Goal: Task Accomplishment & Management: Use online tool/utility

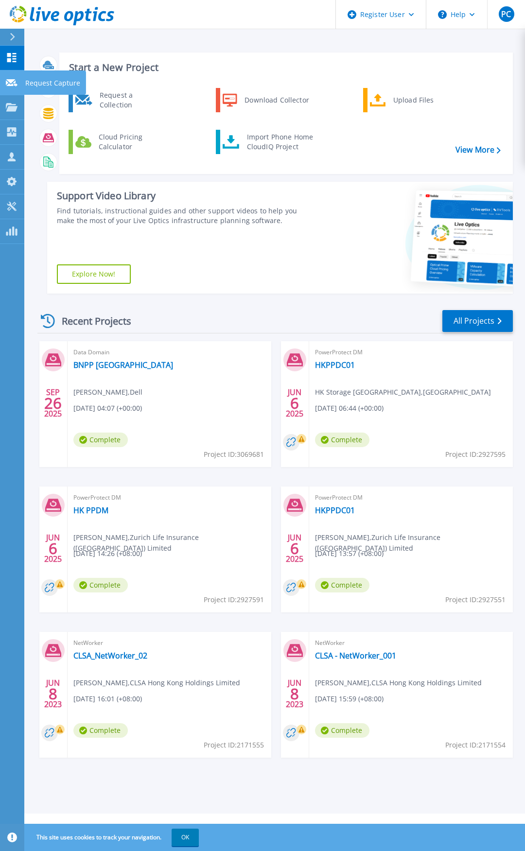
click at [8, 80] on icon at bounding box center [12, 82] width 12 height 7
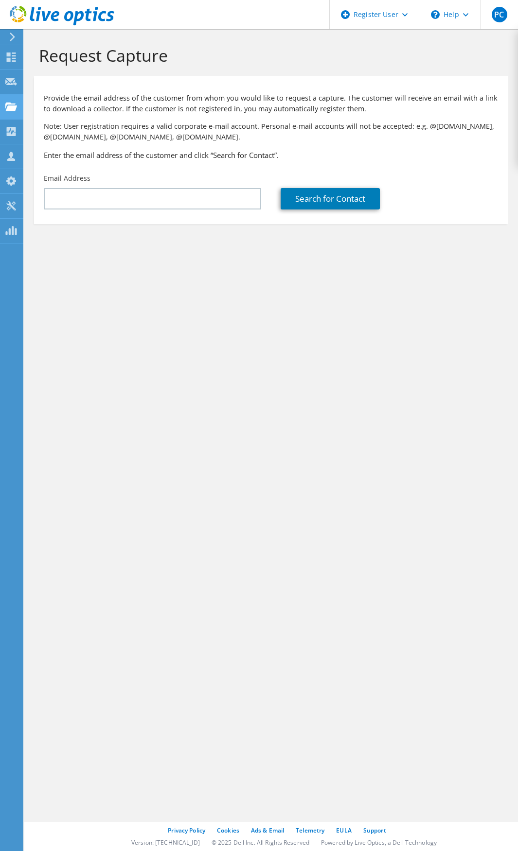
click at [8, 105] on use at bounding box center [11, 106] width 12 height 8
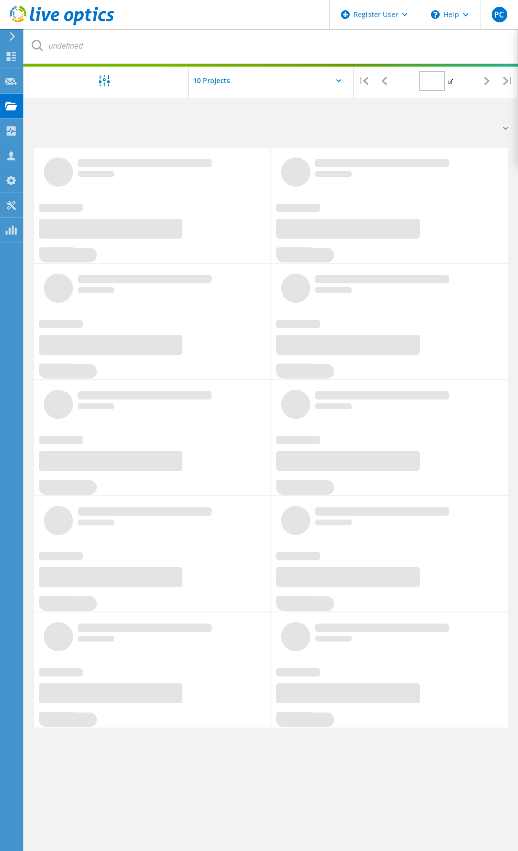
type input "1"
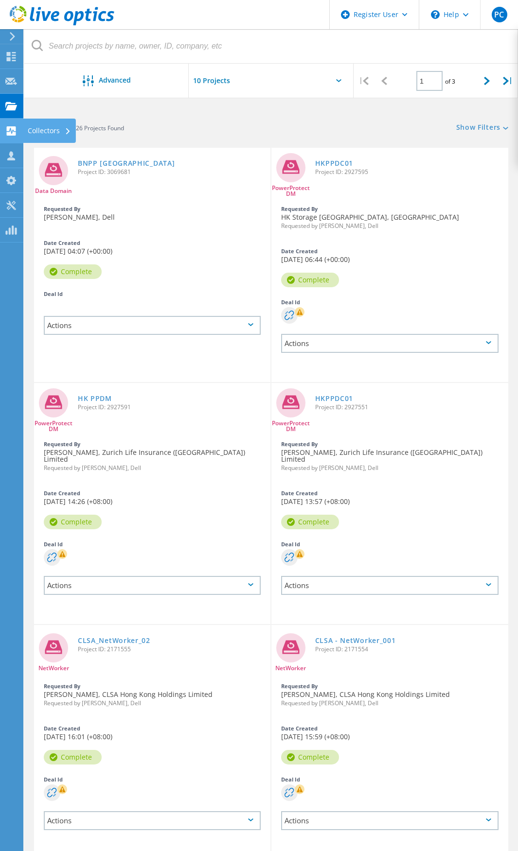
click at [13, 130] on icon at bounding box center [11, 130] width 12 height 9
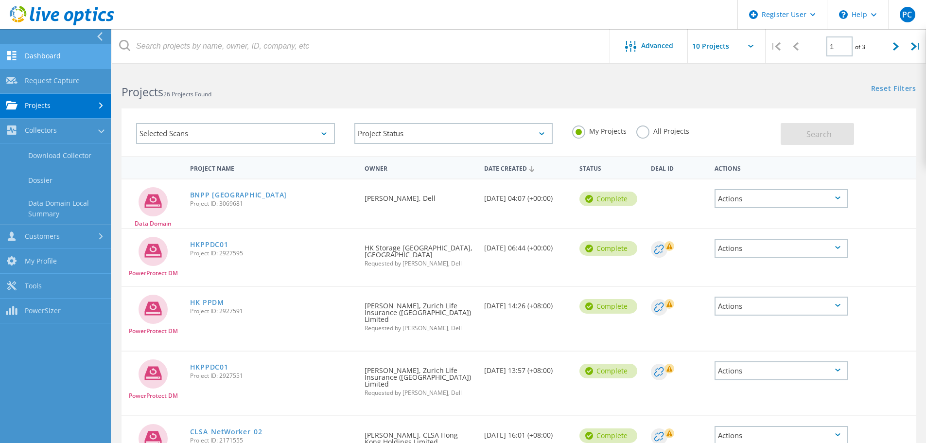
click at [54, 60] on link "Dashboard" at bounding box center [55, 56] width 111 height 25
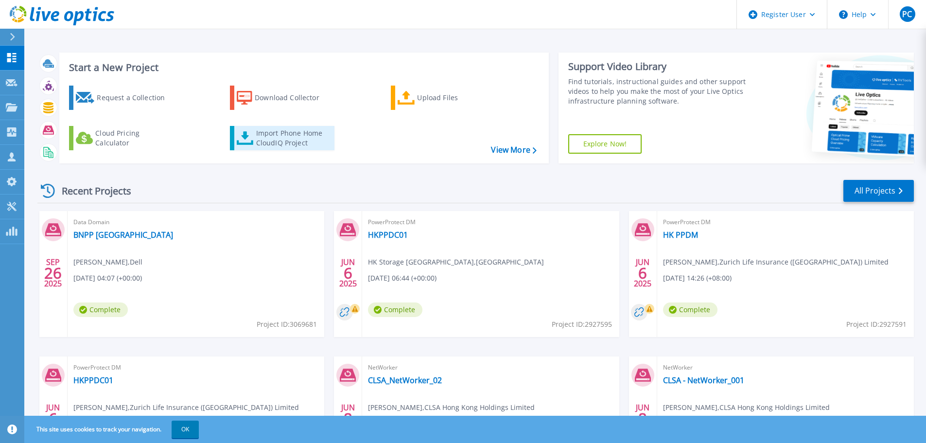
click at [297, 143] on div "Import Phone Home CloudIQ Project" at bounding box center [294, 137] width 76 height 19
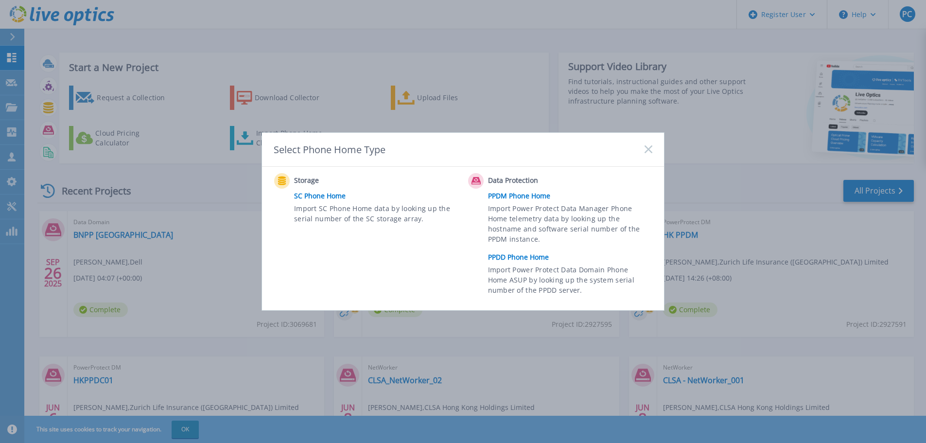
click at [519, 259] on link "PPDD Phone Home" at bounding box center [572, 257] width 169 height 15
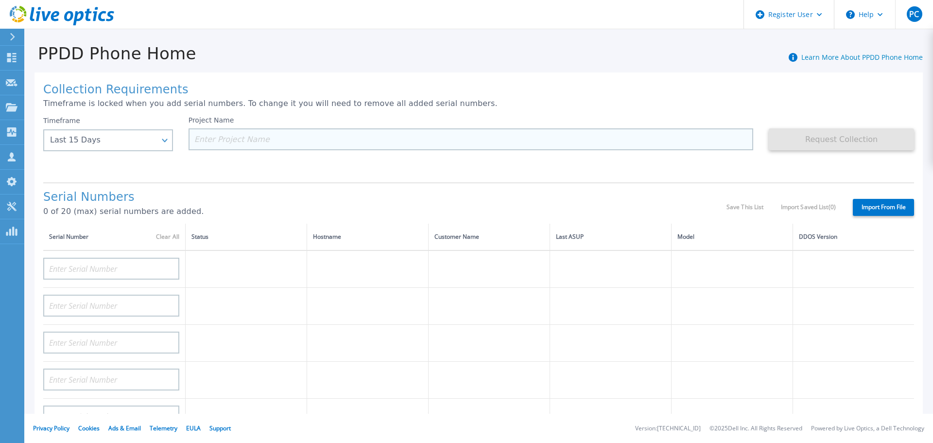
click at [263, 142] on input at bounding box center [471, 139] width 565 height 22
click at [288, 142] on input at bounding box center [471, 139] width 565 height 22
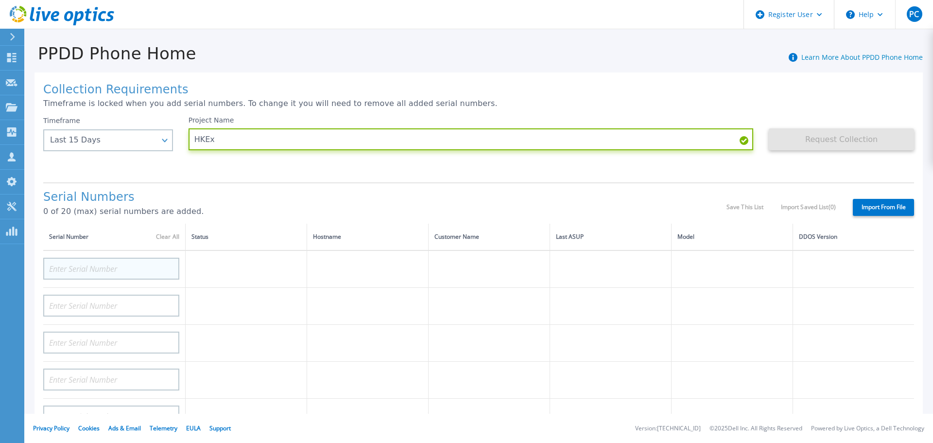
type input "HKEx"
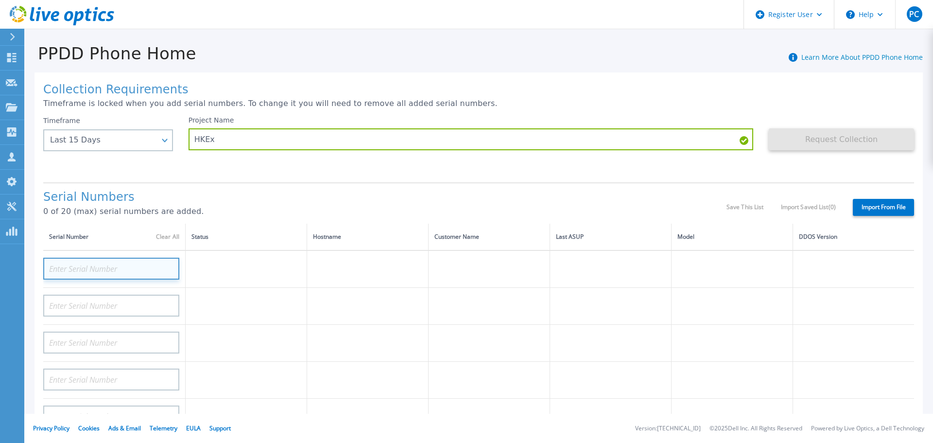
click at [98, 274] on input at bounding box center [111, 269] width 136 height 22
click at [103, 268] on input at bounding box center [111, 269] width 136 height 22
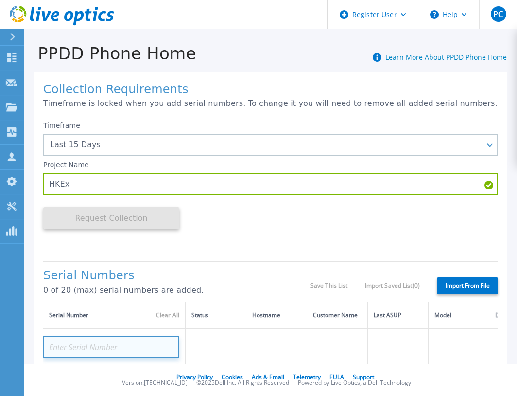
click at [93, 349] on input at bounding box center [111, 347] width 136 height 22
paste input "CKM00173100729"
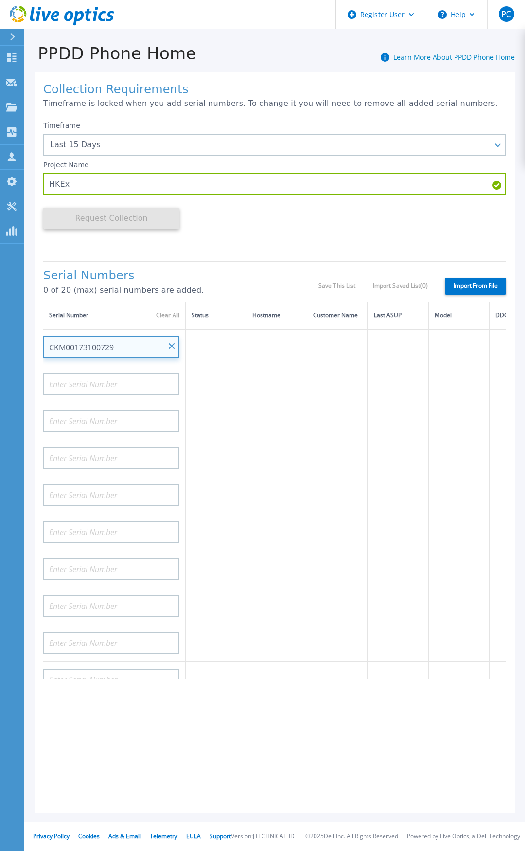
type input "CKM00173100729"
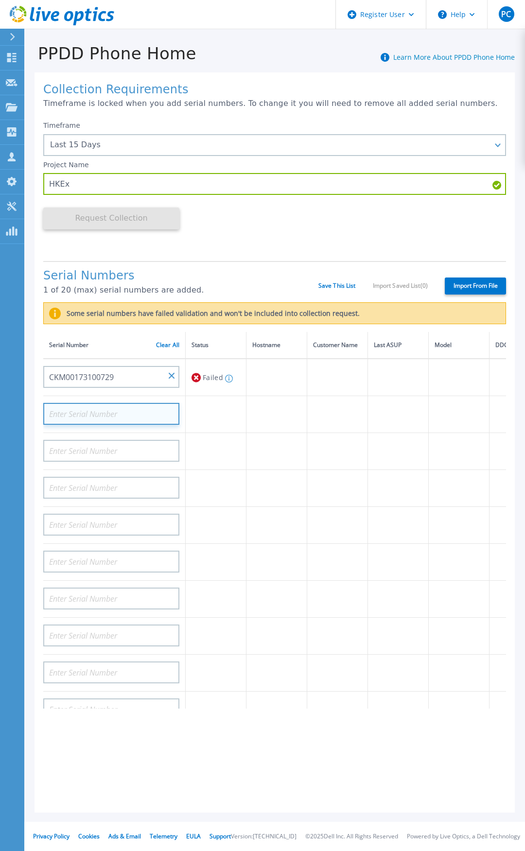
click at [95, 410] on input at bounding box center [111, 414] width 136 height 22
paste input "DE410223885851"
type input "DE410223885851"
